Goal: Task Accomplishment & Management: Complete application form

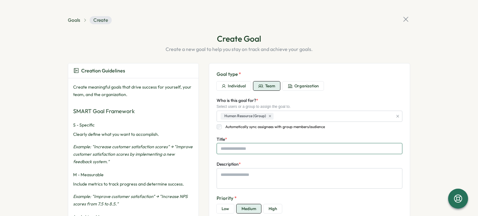
type textarea "*"
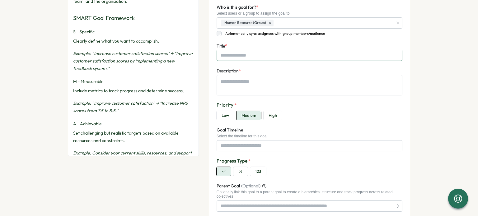
click at [256, 57] on input "Title *" at bounding box center [310, 55] width 186 height 11
type input "*"
type textarea "*"
click at [248, 143] on input "Goal Timeline" at bounding box center [310, 145] width 186 height 11
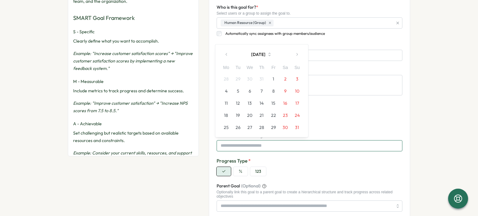
click at [248, 143] on input "Goal Timeline" at bounding box center [310, 145] width 186 height 11
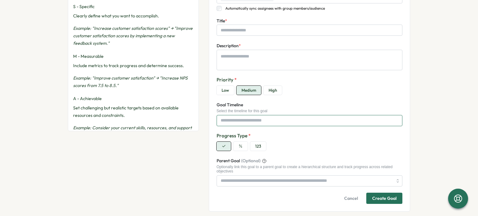
scroll to position [141, 0]
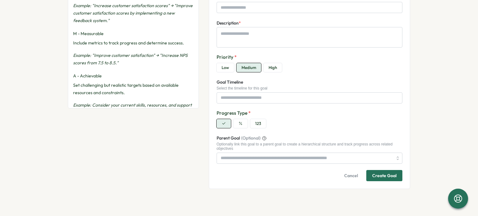
click at [116, 121] on div "Creation Guidelines Create meaningful goals that drive success for yourself, yo…" at bounding box center [133, 55] width 131 height 267
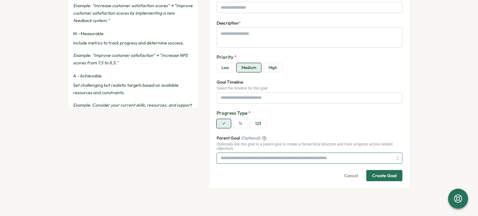
click at [246, 161] on input "Parent Goal (Optional)" at bounding box center [310, 158] width 186 height 11
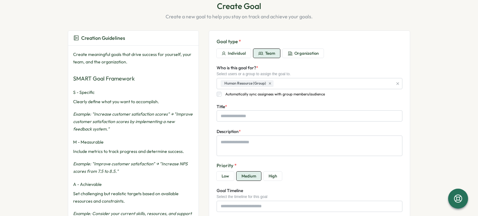
scroll to position [17, 0]
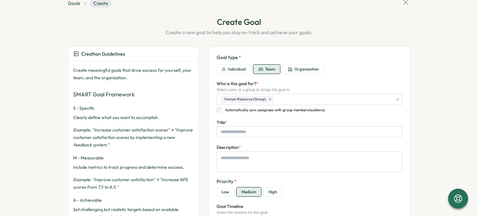
click at [291, 72] on button "Organization" at bounding box center [303, 69] width 41 height 9
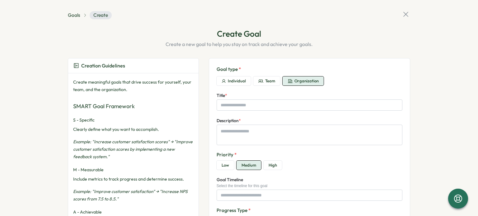
scroll to position [0, 0]
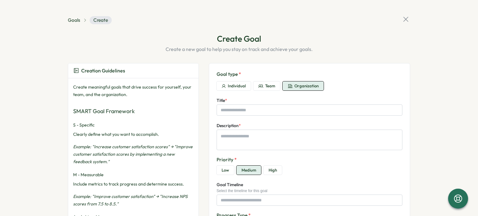
click at [273, 83] on span "Team" at bounding box center [270, 86] width 10 height 6
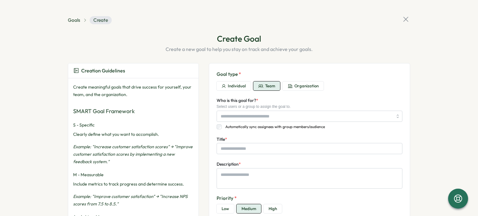
type textarea "*"
